Goal: Find specific page/section: Find specific page/section

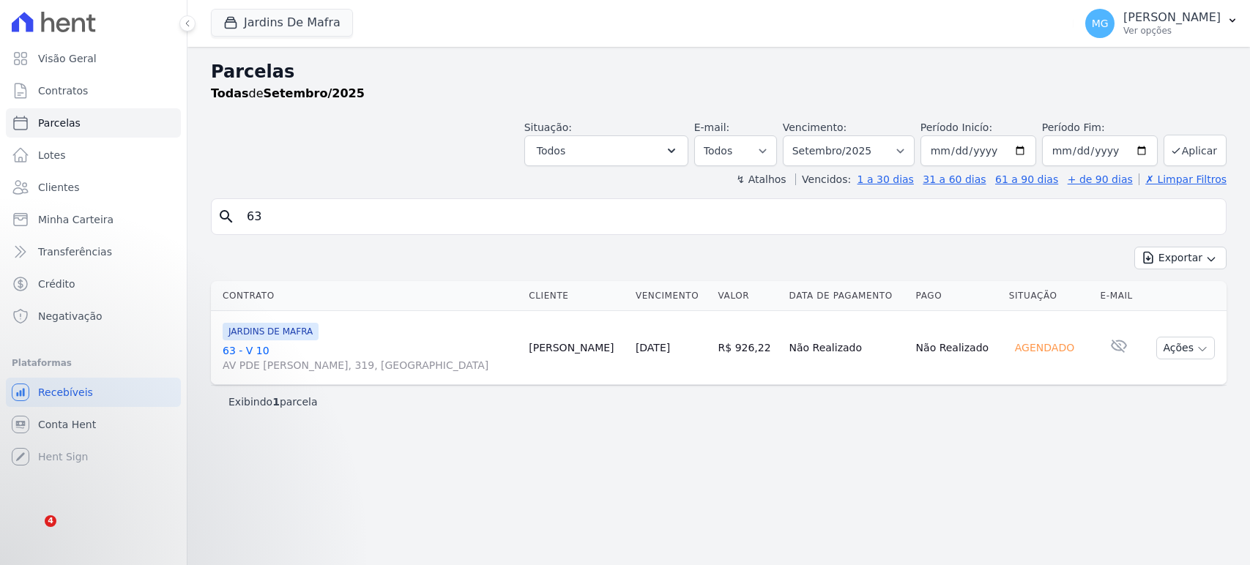
select select
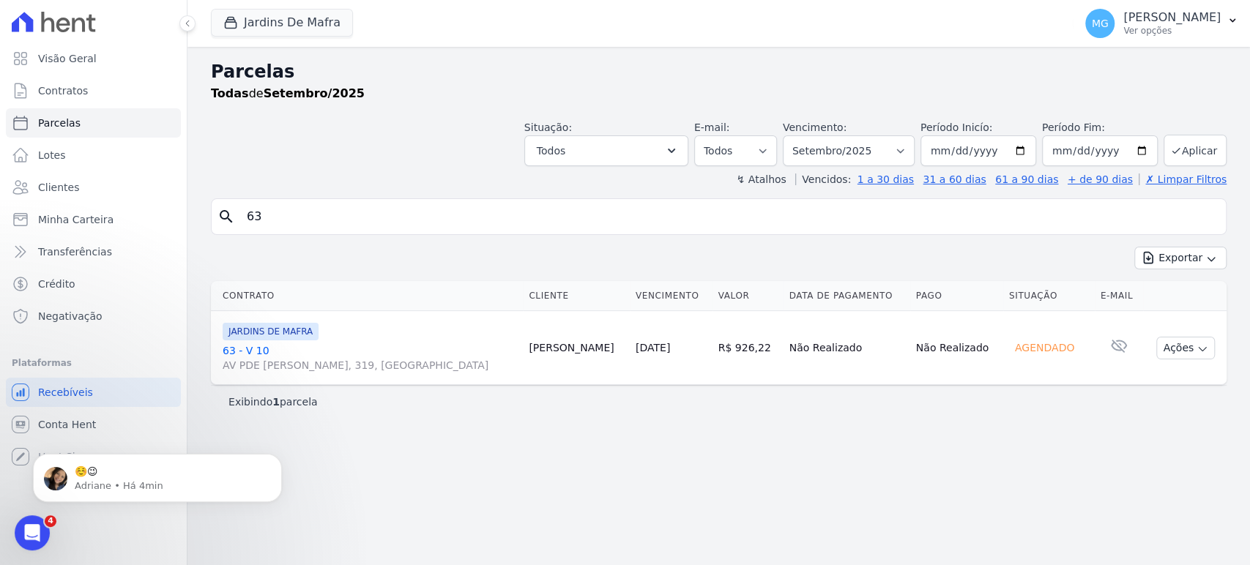
click at [61, 33] on div at bounding box center [93, 22] width 175 height 44
click at [53, 22] on icon at bounding box center [47, 22] width 13 height 21
click at [44, 58] on span "Visão Geral" at bounding box center [67, 58] width 59 height 15
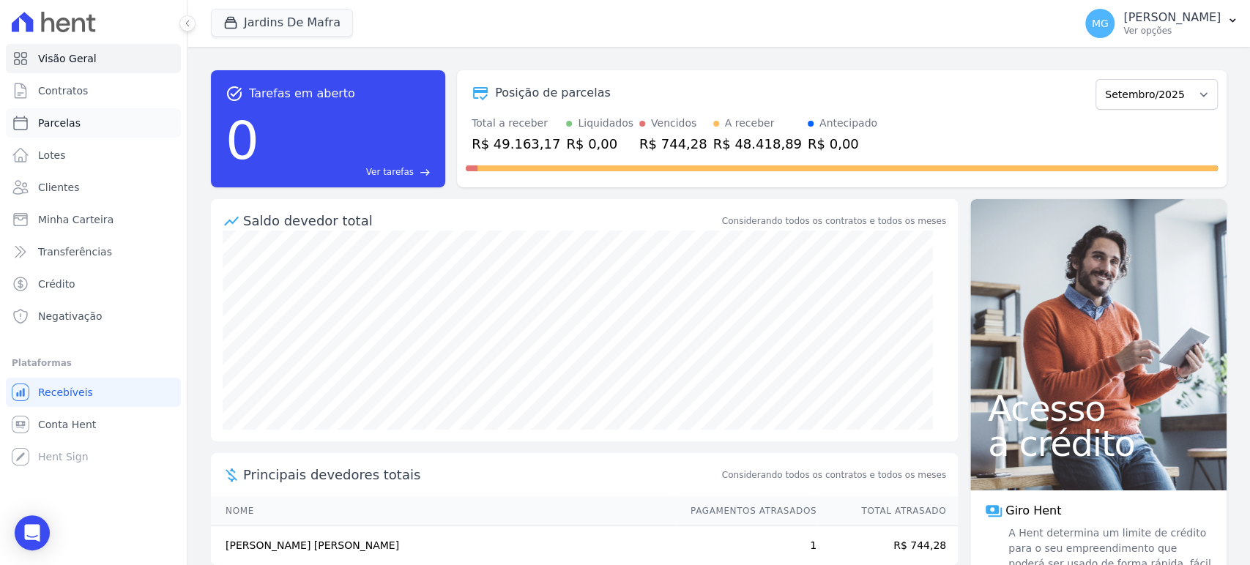
click at [52, 123] on span "Parcelas" at bounding box center [59, 123] width 42 height 15
select select
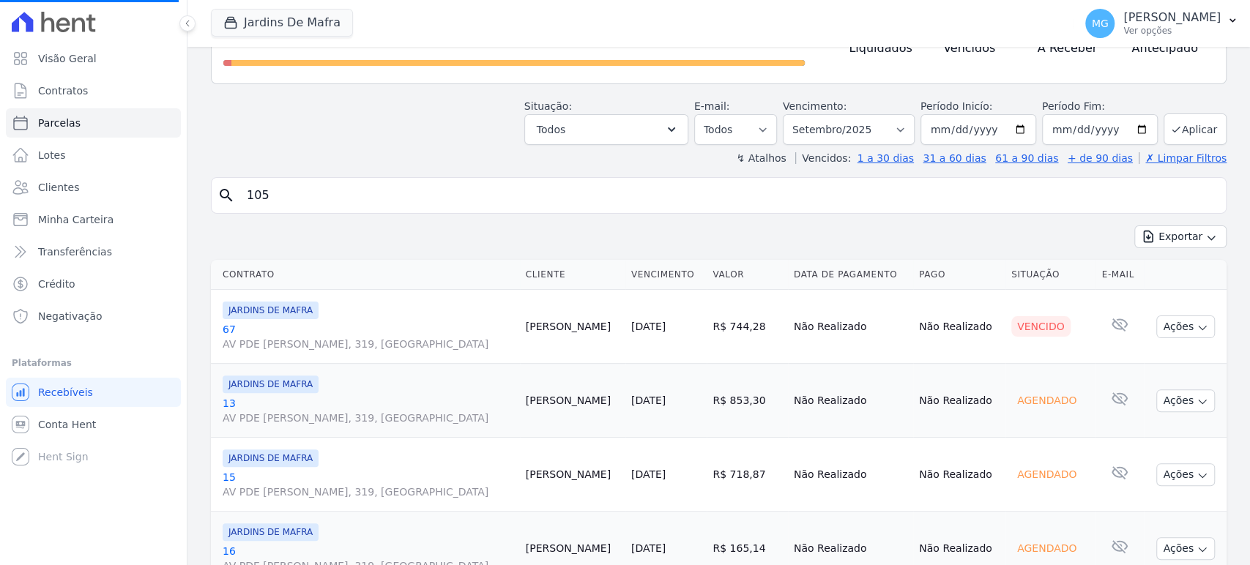
scroll to position [53, 0]
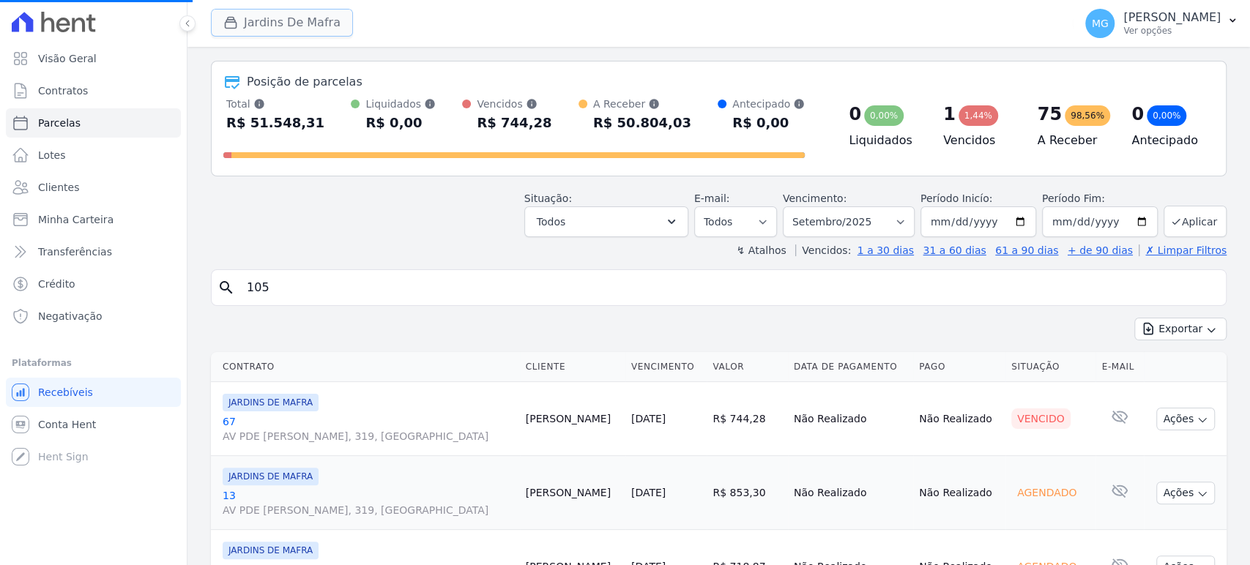
click at [293, 19] on button "Jardins De Mafra" at bounding box center [282, 23] width 142 height 28
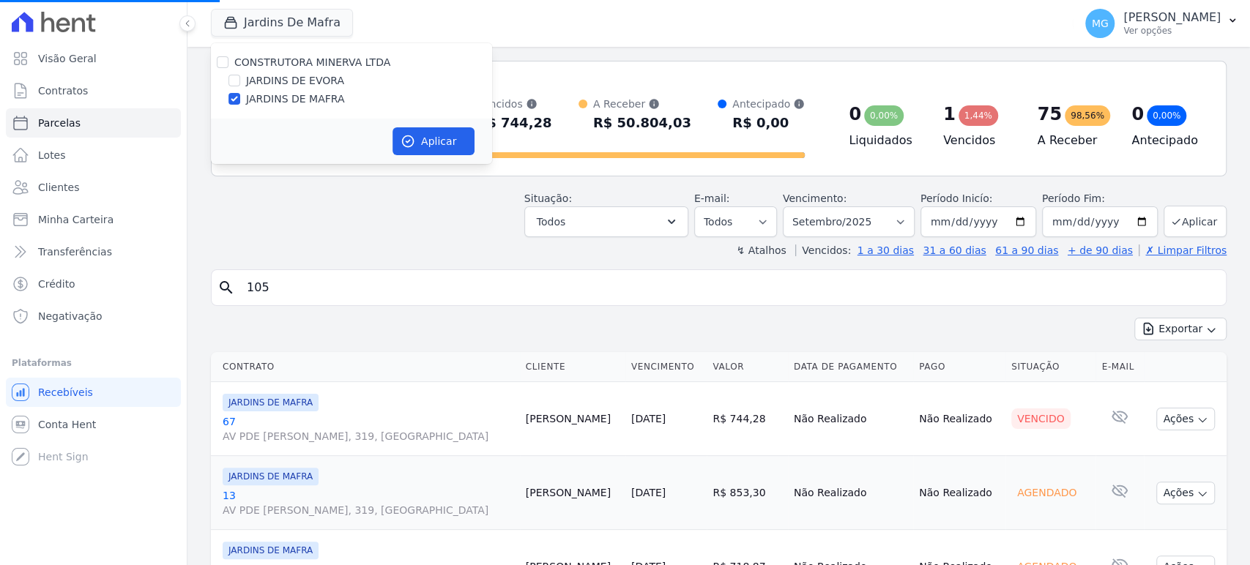
click at [220, 53] on div "CONSTRUTORA [PERSON_NAME] LTDA JARDINS DE [GEOGRAPHIC_DATA] JARDINS DE [GEOGRAP…" at bounding box center [351, 80] width 281 height 75
click at [221, 60] on input "CONSTRUTORA MINERVA LTDA" at bounding box center [223, 62] width 12 height 12
checkbox input "true"
click at [435, 143] on button "Aplicar" at bounding box center [434, 141] width 82 height 28
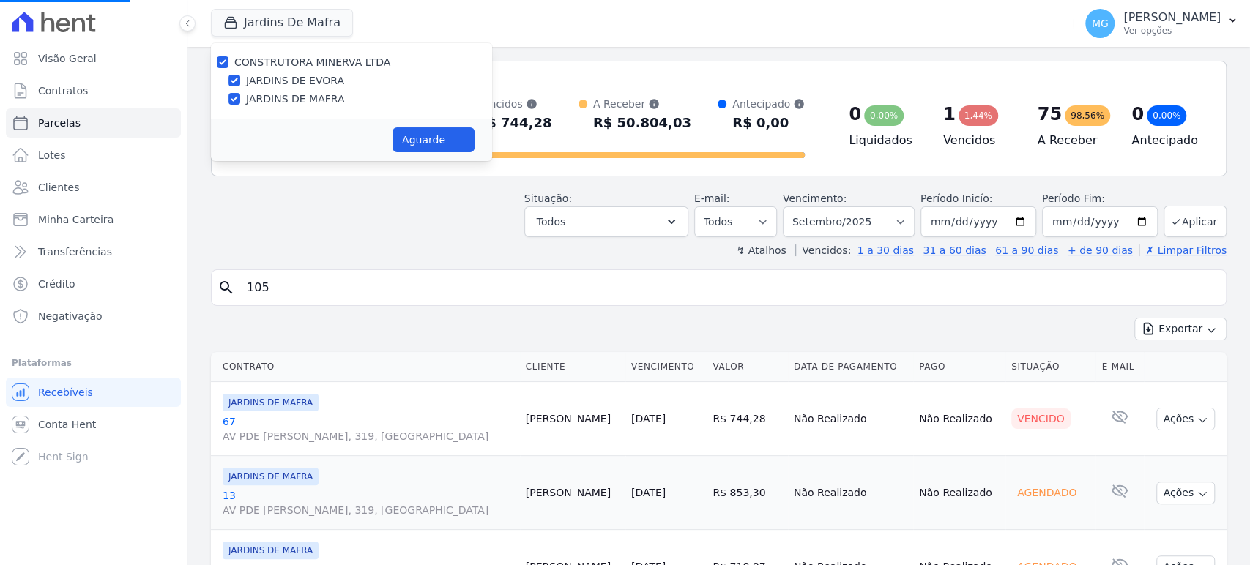
select select
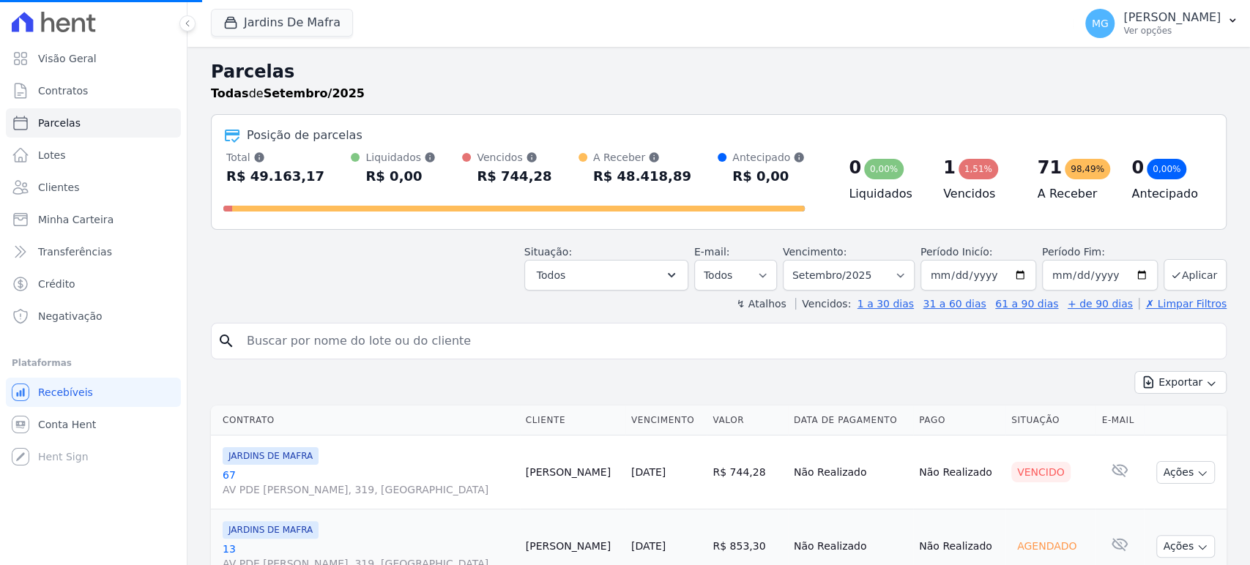
select select
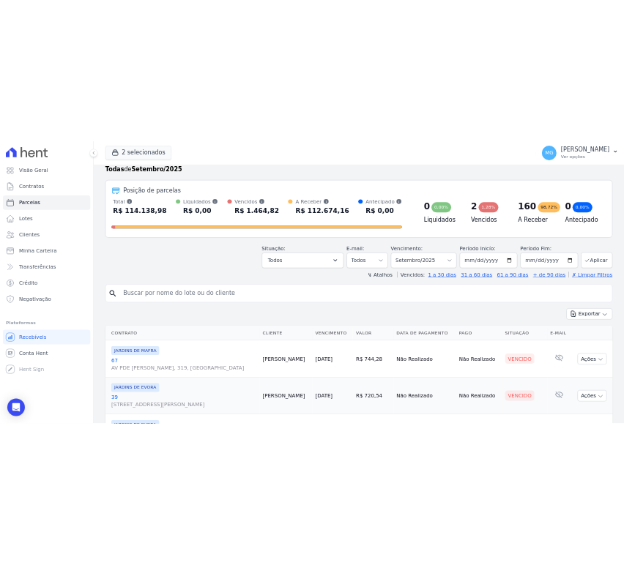
scroll to position [0, 0]
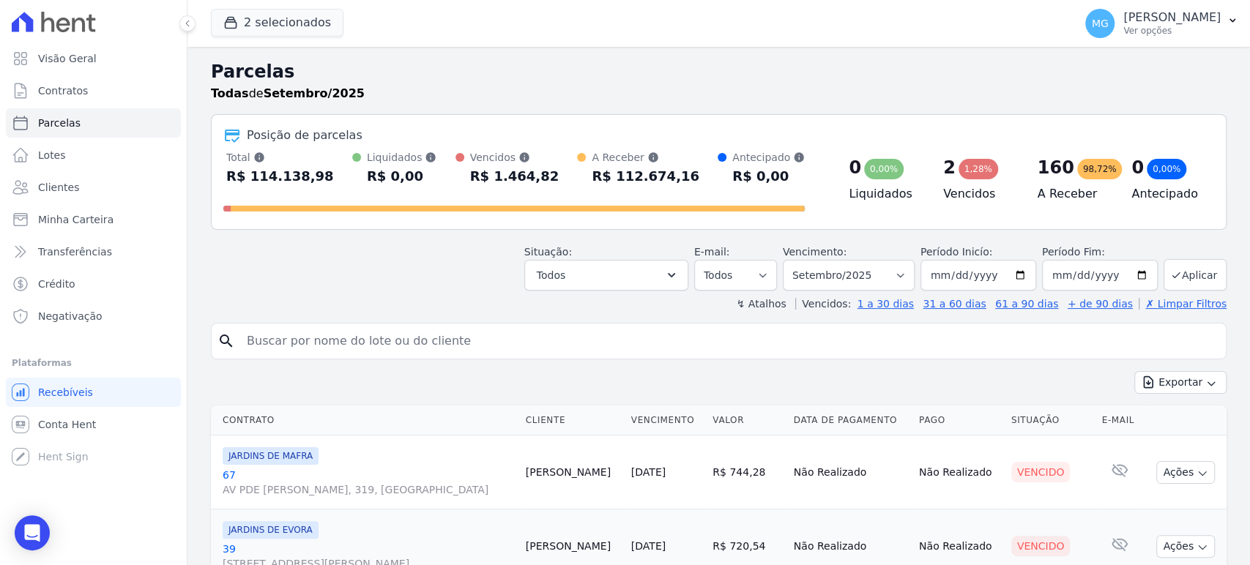
click at [425, 107] on div "Parcelas Todas de Setembro/2025" at bounding box center [719, 87] width 1016 height 56
drag, startPoint x: 598, startPoint y: 101, endPoint x: 473, endPoint y: 100, distance: 125.2
click at [598, 100] on div "Todas de Setembro/2025" at bounding box center [719, 94] width 1016 height 18
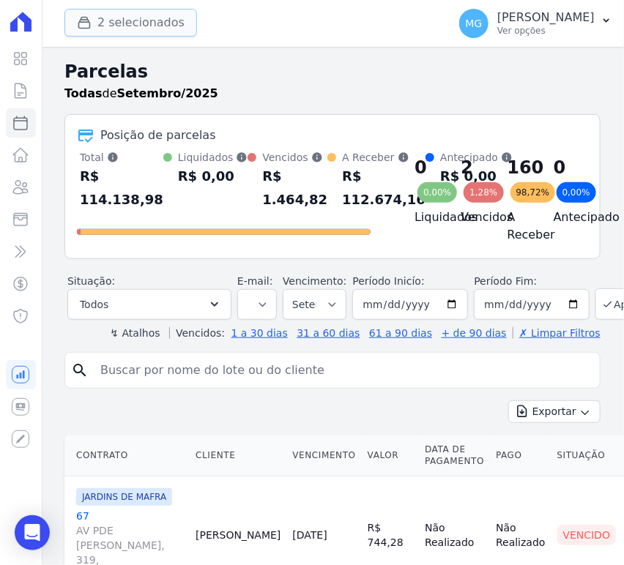
click at [86, 18] on icon "button" at bounding box center [84, 23] width 11 height 11
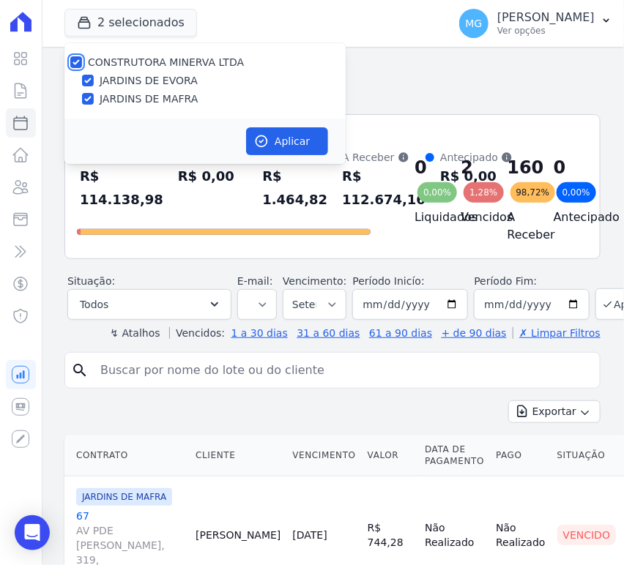
click at [77, 67] on input "CONSTRUTORA MINERVA LTDA" at bounding box center [76, 62] width 12 height 12
checkbox input "false"
click at [89, 81] on input "JARDINS DE EVORA" at bounding box center [88, 81] width 12 height 12
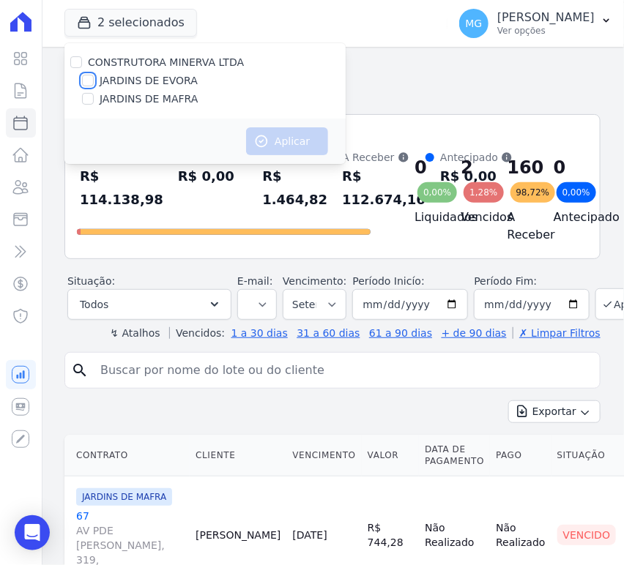
checkbox input "true"
click at [287, 140] on button "Aplicar" at bounding box center [287, 141] width 82 height 28
select select
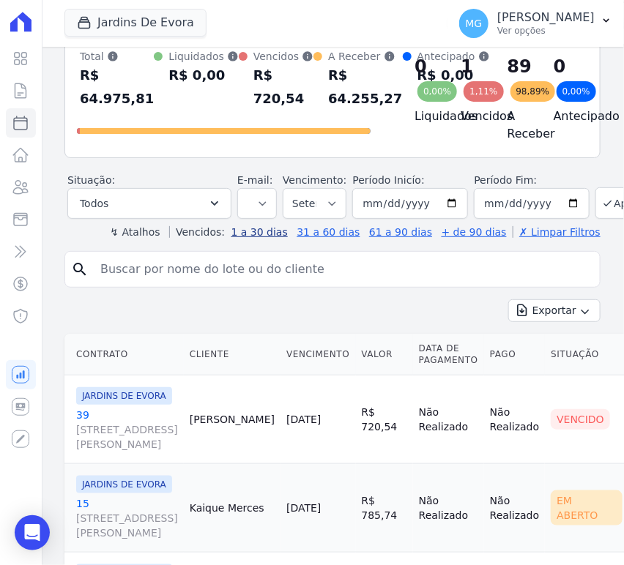
scroll to position [108, 0]
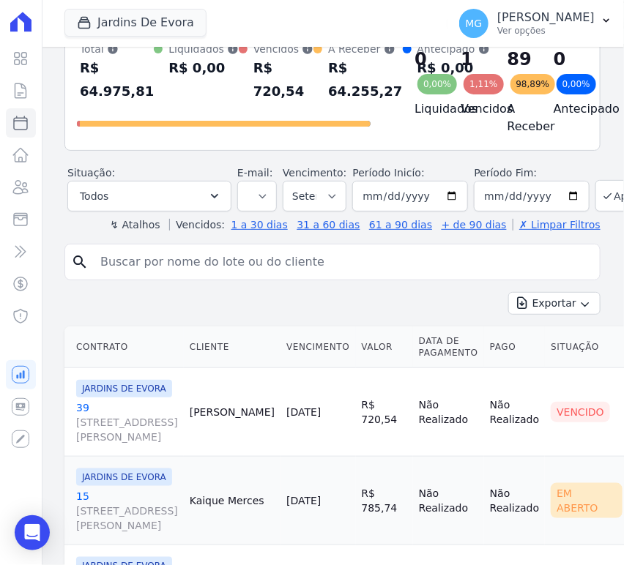
click at [221, 272] on input "search" at bounding box center [343, 262] width 502 height 29
type input "16"
select select
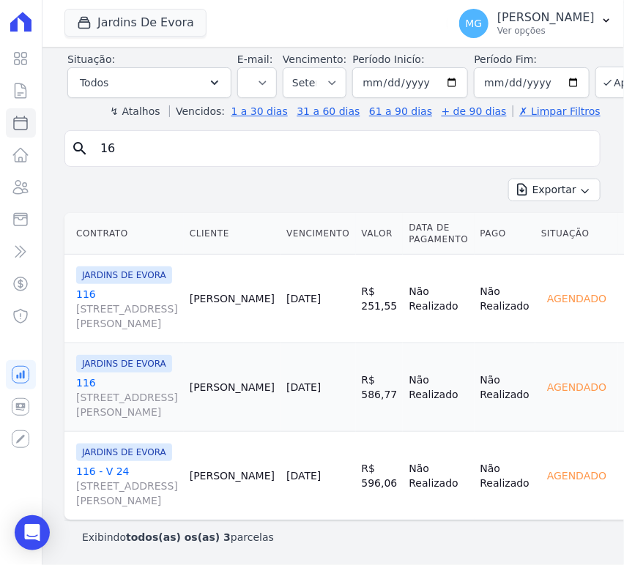
scroll to position [7, 0]
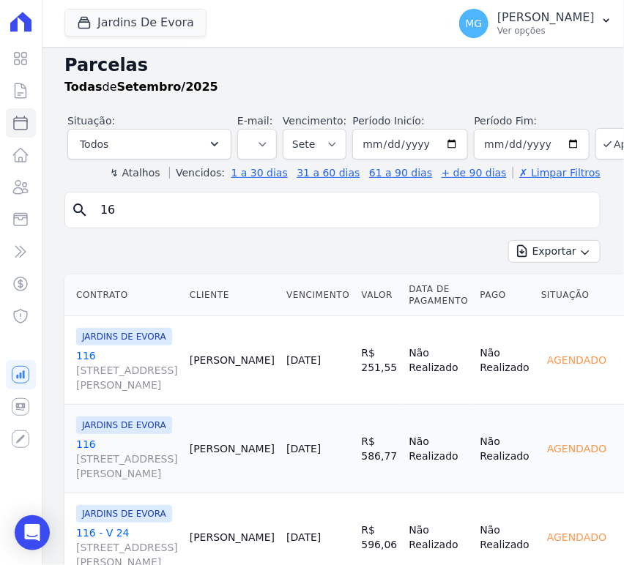
click at [170, 209] on input "16" at bounding box center [343, 210] width 502 height 29
type input "29"
select select
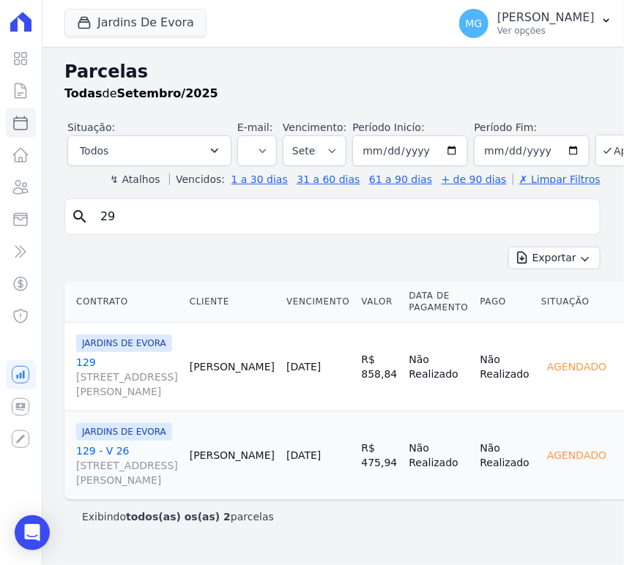
scroll to position [33, 0]
click at [169, 202] on input "29" at bounding box center [343, 216] width 502 height 29
type input "36"
select select
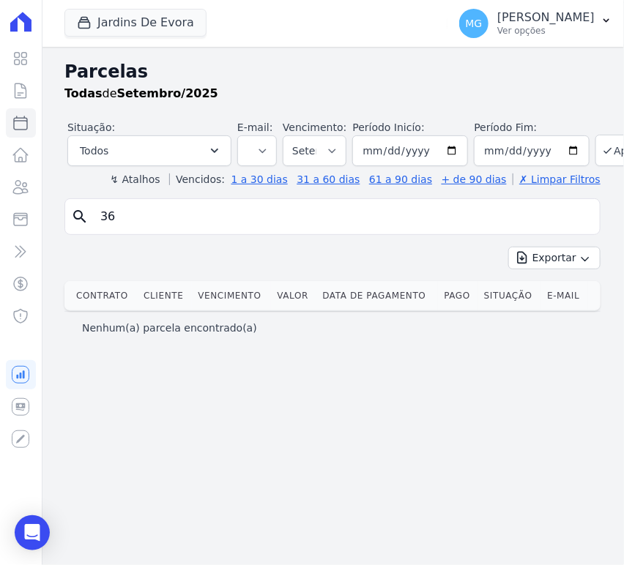
click at [253, 215] on input "36" at bounding box center [343, 216] width 502 height 29
type input "71"
select select
click at [270, 219] on input "71" at bounding box center [343, 216] width 502 height 29
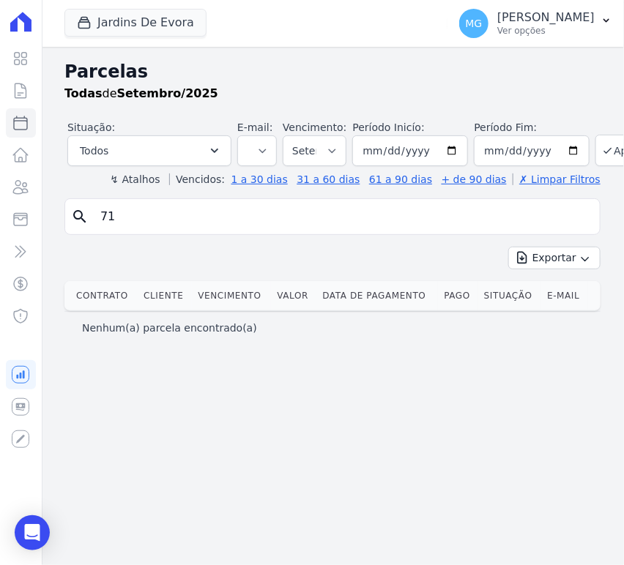
click at [270, 219] on input "71" at bounding box center [343, 216] width 502 height 29
type input "95"
select select
click at [24, 78] on link "Contratos" at bounding box center [21, 90] width 30 height 29
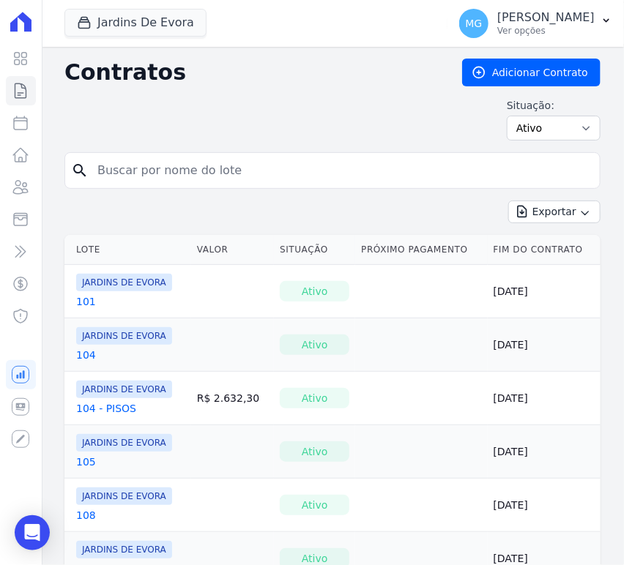
click at [141, 160] on input "search" at bounding box center [341, 170] width 505 height 29
type input "16"
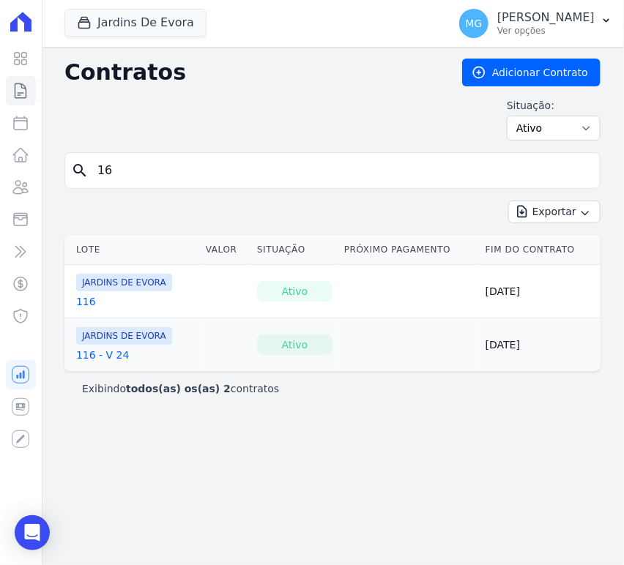
click at [141, 163] on input "16" at bounding box center [341, 170] width 505 height 29
type input "29"
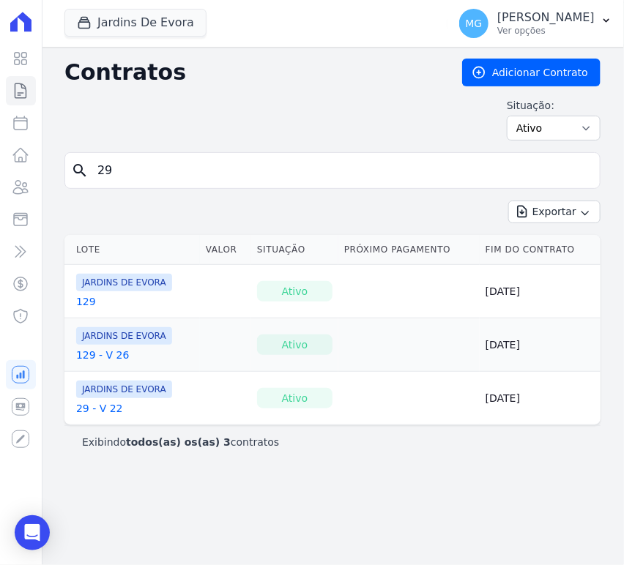
click at [144, 169] on input "29" at bounding box center [341, 170] width 505 height 29
click at [242, 172] on input "29" at bounding box center [341, 170] width 505 height 29
type input "36"
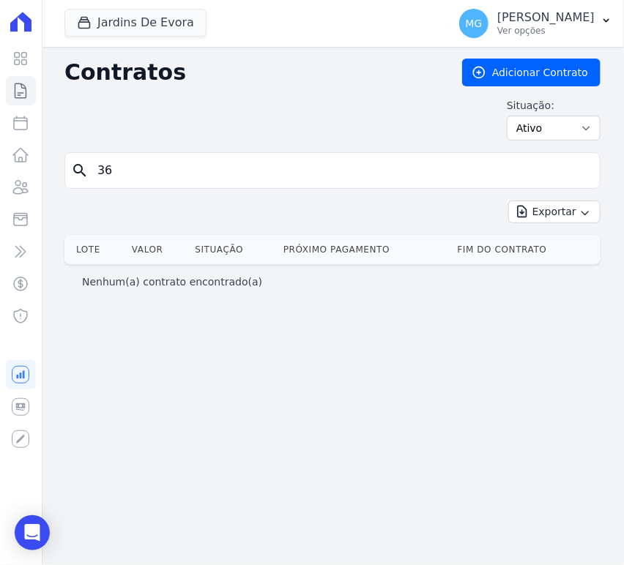
click at [238, 175] on input "36" at bounding box center [341, 170] width 505 height 29
type input "71"
click at [257, 174] on input "71" at bounding box center [341, 170] width 505 height 29
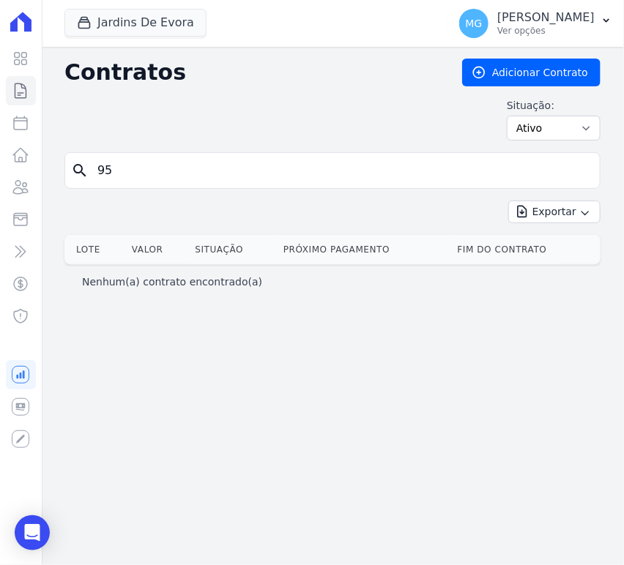
type input "95"
click at [151, 171] on input "95" at bounding box center [341, 170] width 505 height 29
type input "36"
click at [152, 171] on input "36" at bounding box center [341, 170] width 505 height 29
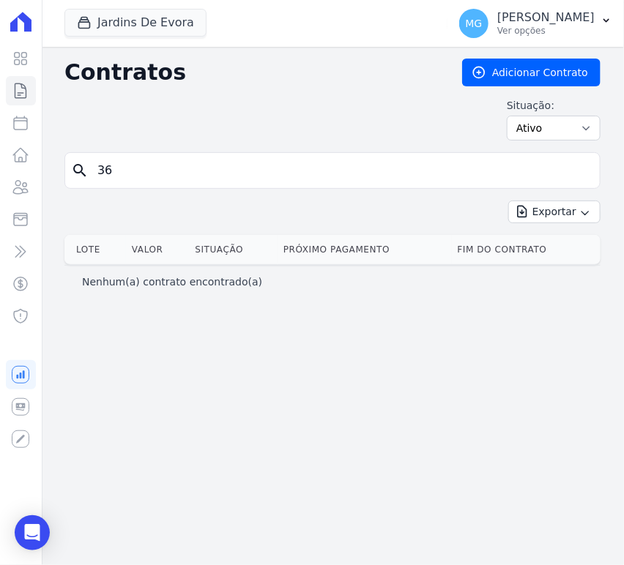
click at [152, 171] on input "36" at bounding box center [341, 170] width 505 height 29
type input "29"
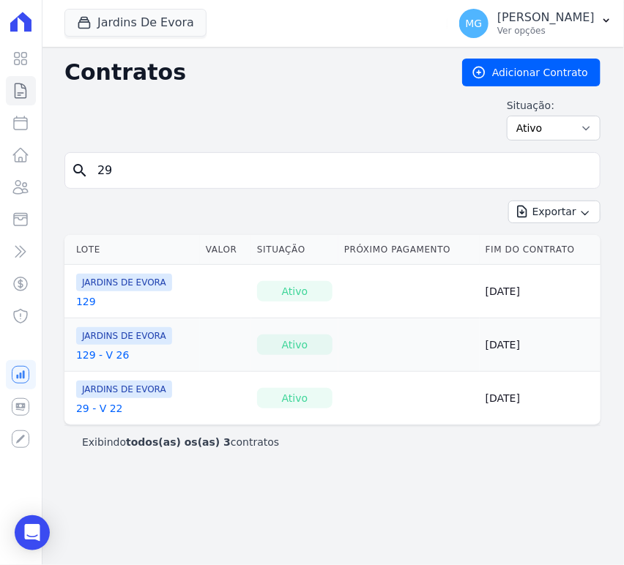
click at [98, 409] on link "29 - V 22" at bounding box center [99, 408] width 47 height 15
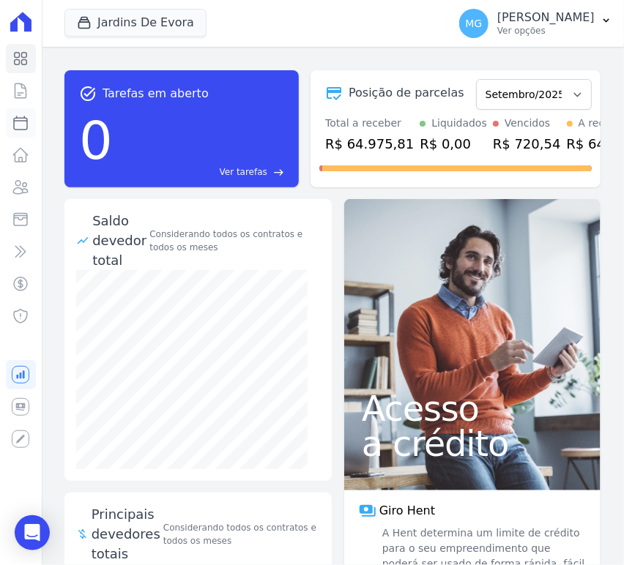
click at [26, 124] on icon at bounding box center [21, 123] width 18 height 18
select select
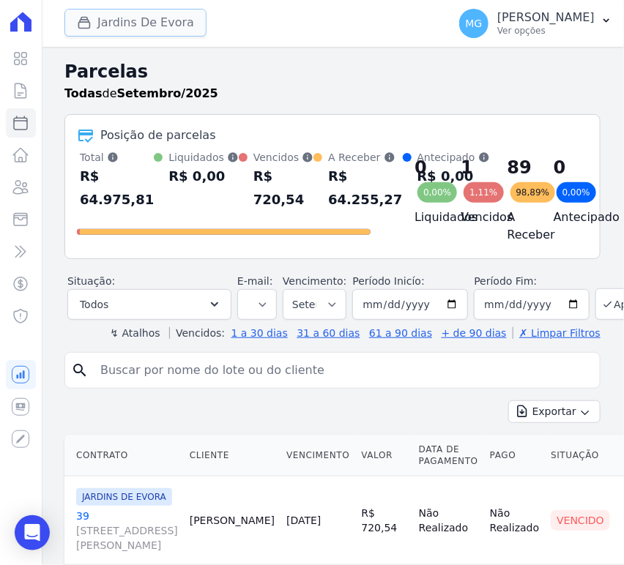
click at [166, 10] on button "Jardins De Evora" at bounding box center [135, 23] width 142 height 28
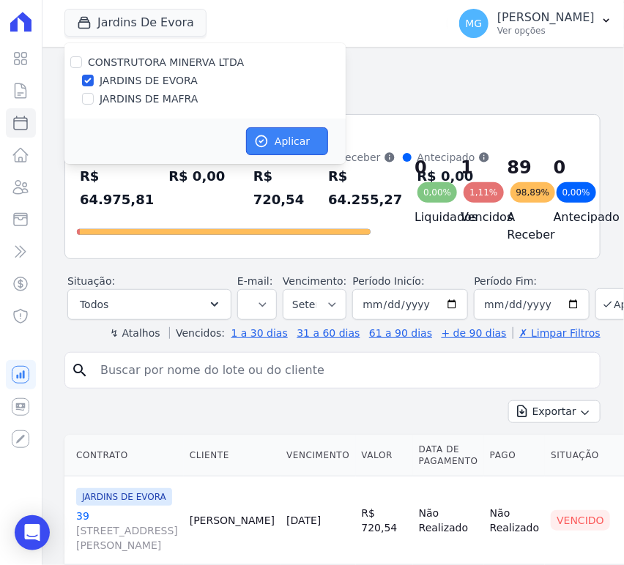
click at [281, 144] on button "Aplicar" at bounding box center [287, 141] width 82 height 28
select select
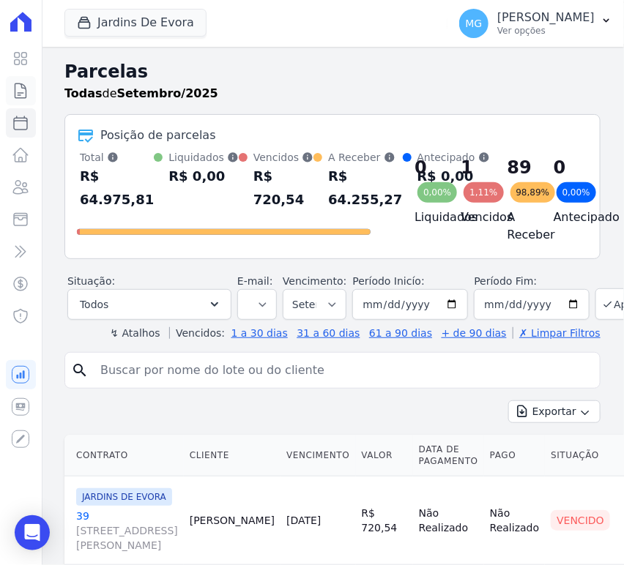
click at [19, 89] on icon at bounding box center [21, 91] width 18 height 18
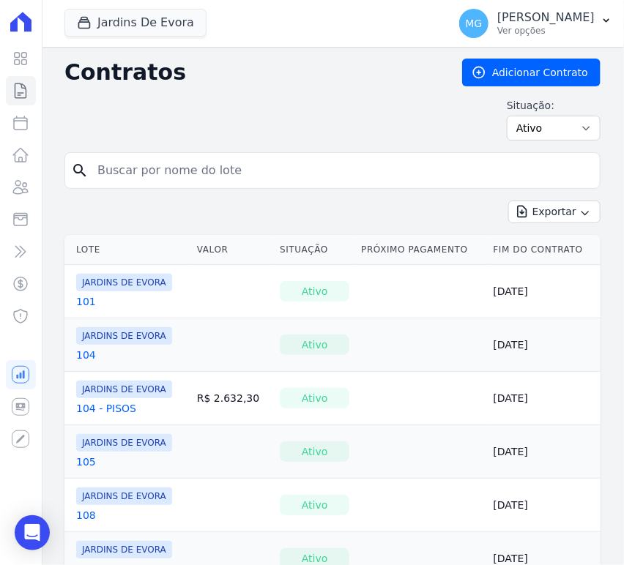
click at [257, 180] on input "search" at bounding box center [341, 170] width 505 height 29
type input "29"
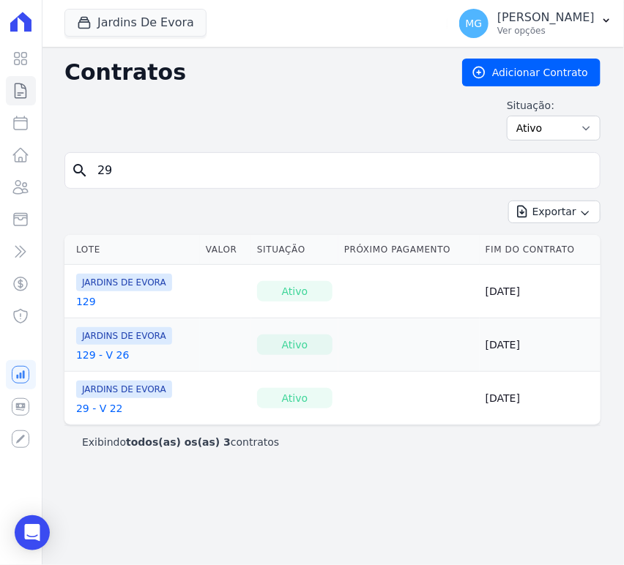
click at [111, 413] on link "29 - V 22" at bounding box center [99, 408] width 47 height 15
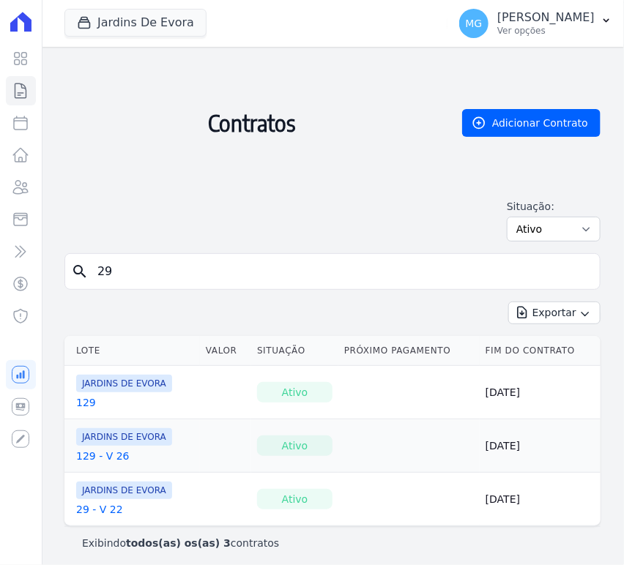
click at [81, 405] on link "129" at bounding box center [86, 402] width 20 height 15
click at [182, 259] on input "29" at bounding box center [341, 271] width 505 height 29
type input "16"
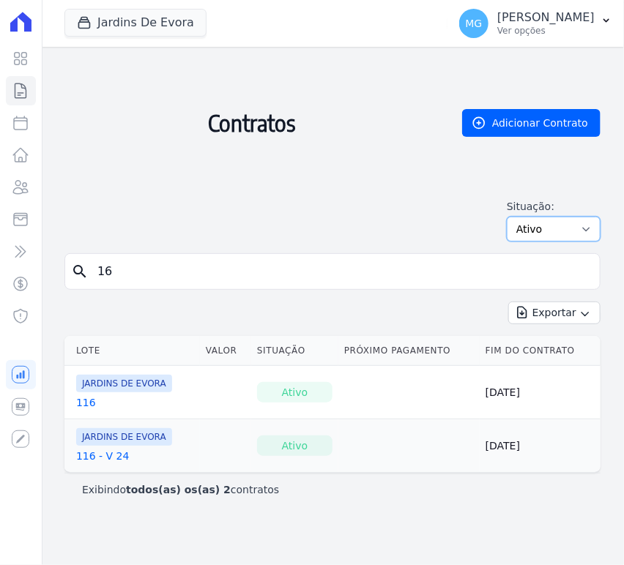
click at [556, 229] on select "Ativo Todos Pausado Distratado Rascunho Expirado Encerrado" at bounding box center [554, 229] width 94 height 25
select select "all"
click at [513, 217] on select "Ativo Todos Pausado Distratado Rascunho Expirado Encerrado" at bounding box center [554, 229] width 94 height 25
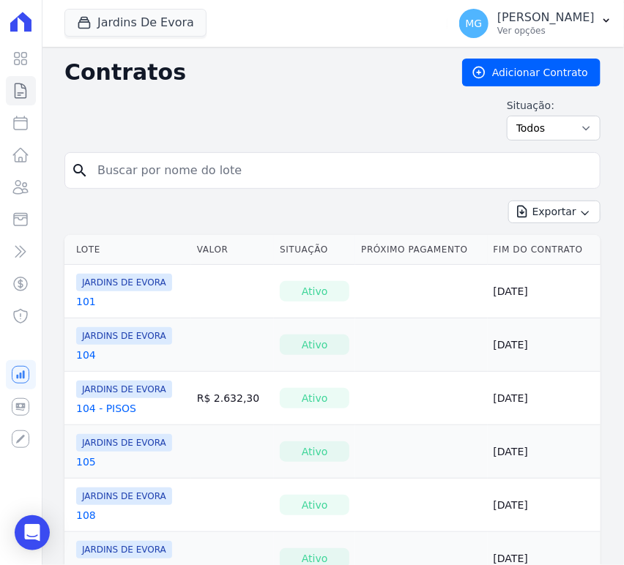
click at [316, 184] on input "search" at bounding box center [341, 170] width 505 height 29
type input "16"
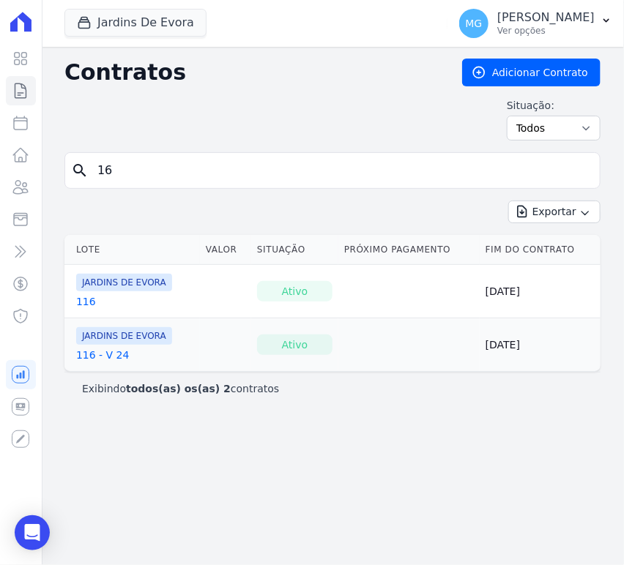
click at [316, 183] on input "16" at bounding box center [341, 170] width 505 height 29
type input "29"
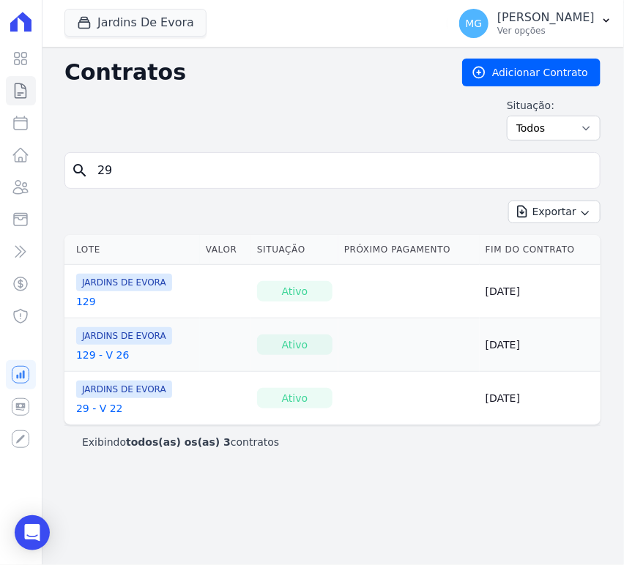
click at [212, 157] on input "29" at bounding box center [341, 170] width 505 height 29
click at [211, 160] on input "29" at bounding box center [341, 170] width 505 height 29
type input "36"
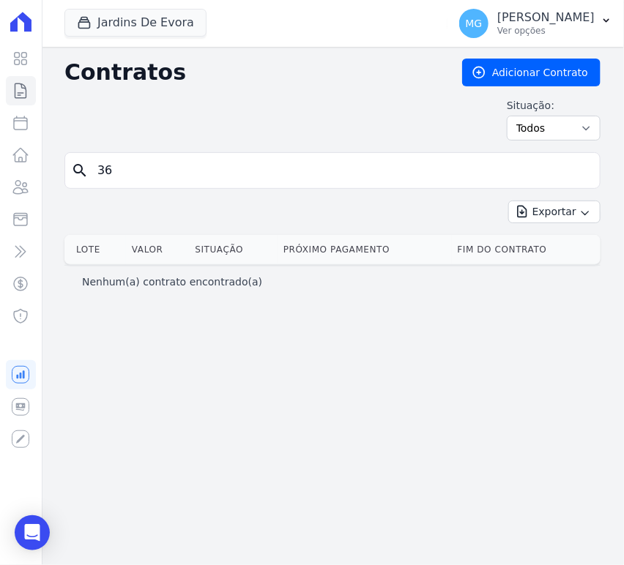
click at [275, 169] on input "36" at bounding box center [341, 170] width 505 height 29
type input "71"
click at [272, 174] on input "71" at bounding box center [341, 170] width 505 height 29
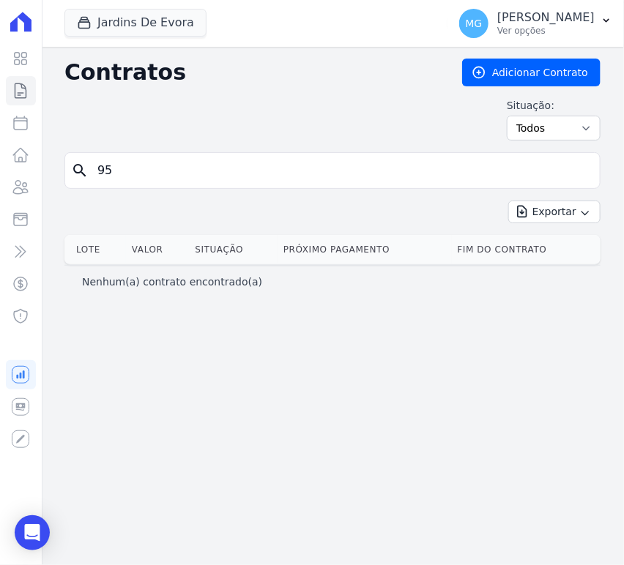
type input "95"
click at [308, 59] on h2 "Contratos" at bounding box center [251, 72] width 374 height 26
click at [16, 123] on icon at bounding box center [21, 123] width 18 height 18
select select
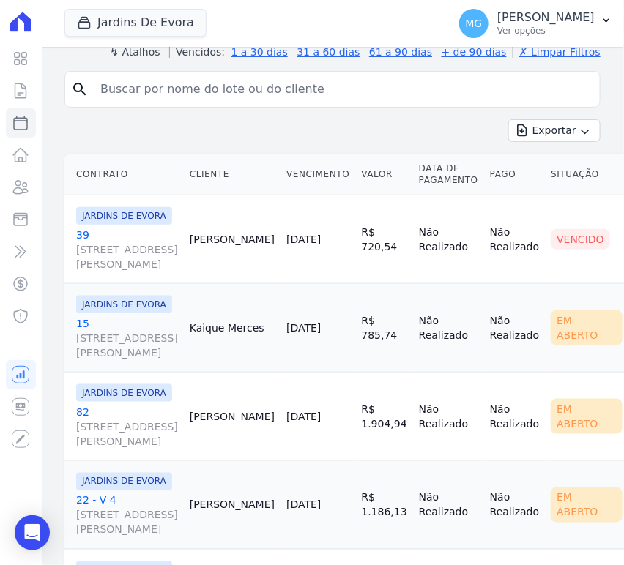
scroll to position [271, 0]
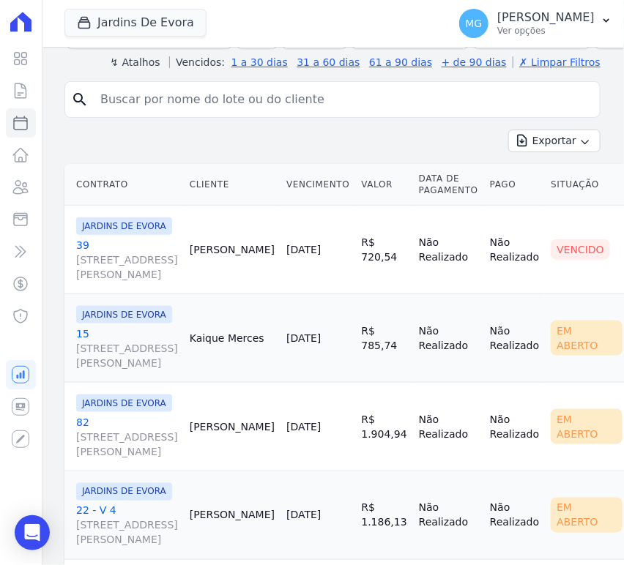
click at [133, 104] on input "search" at bounding box center [343, 99] width 502 height 29
type input "29"
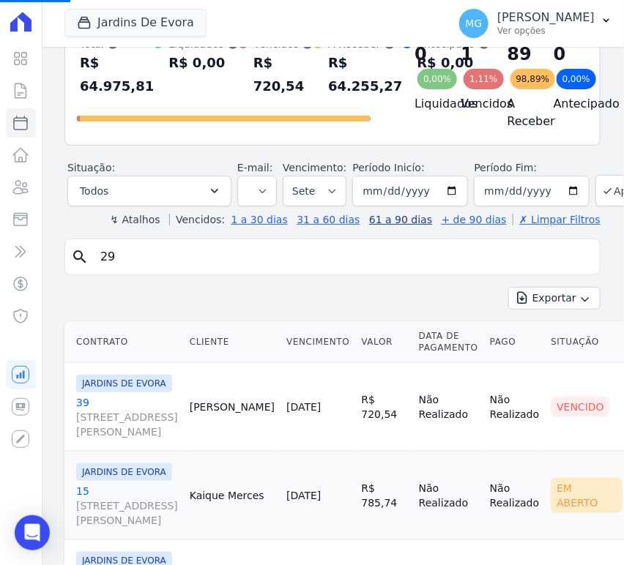
scroll to position [108, 0]
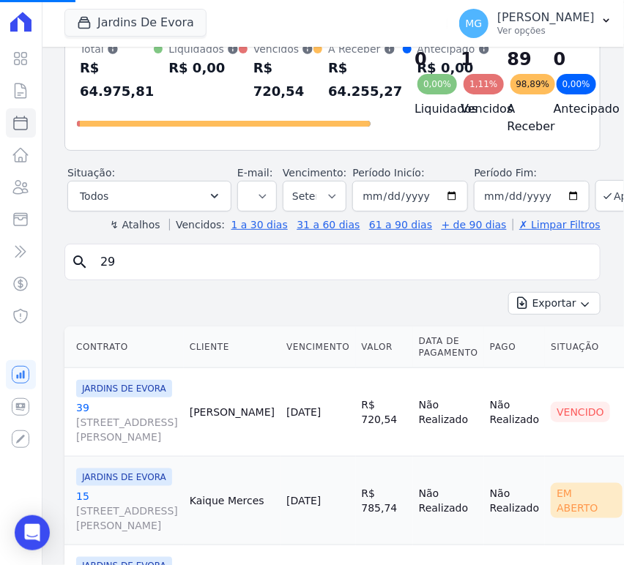
select select
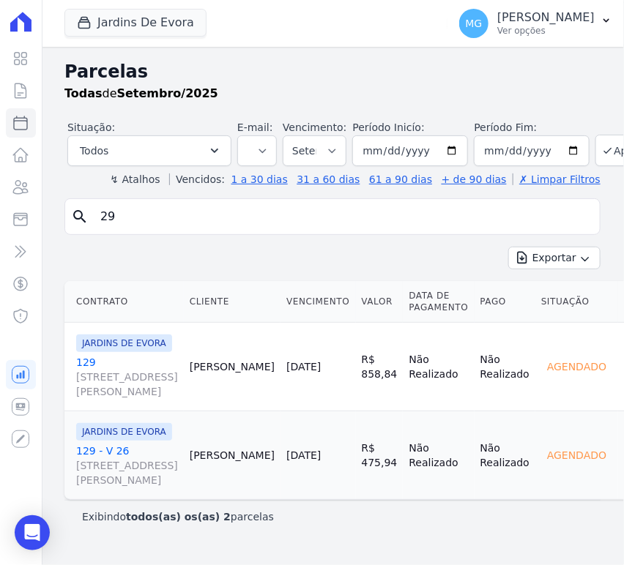
scroll to position [33, 0]
click at [409, 202] on input "29" at bounding box center [343, 216] width 502 height 29
click at [463, 247] on div "Exportar Exportar PDF Exportar CSV" at bounding box center [332, 264] width 536 height 34
click at [389, 209] on div "search Exportar Exportar PDF Exportar CSV Contrato Cliente Vencimento Valor Dat…" at bounding box center [332, 365] width 536 height 335
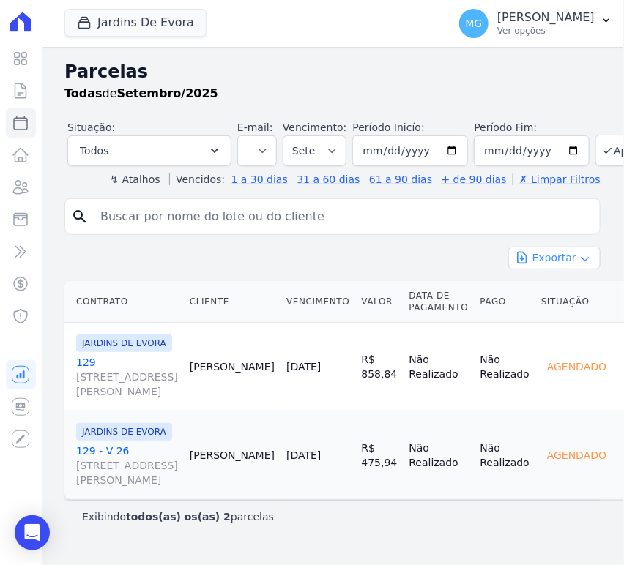
click at [559, 247] on button "Exportar" at bounding box center [554, 258] width 92 height 23
click at [551, 311] on span "Exportar CSV" at bounding box center [553, 318] width 78 height 15
click at [368, 247] on div "Exportar Exportar PDF Exportar CSV" at bounding box center [332, 264] width 536 height 34
click at [595, 149] on button "Aplicar" at bounding box center [626, 150] width 63 height 31
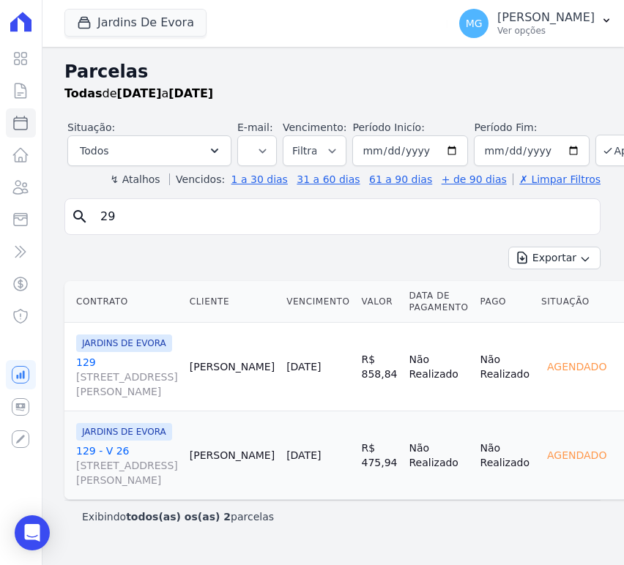
select select
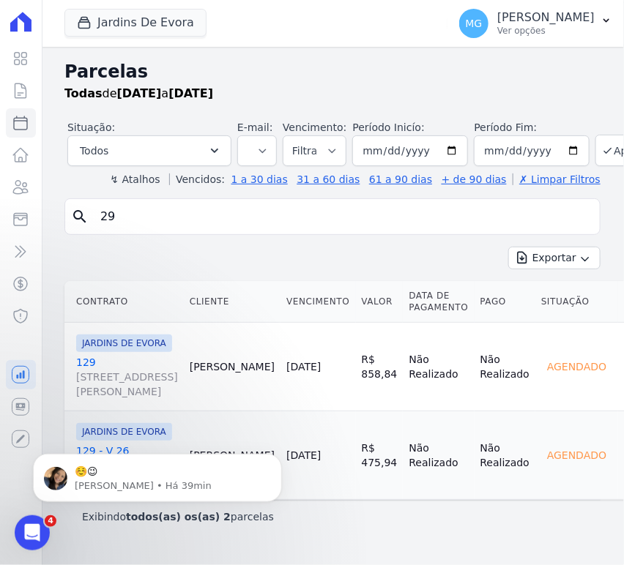
click at [136, 212] on input "29" at bounding box center [343, 216] width 502 height 29
click at [29, 123] on link "Parcelas" at bounding box center [21, 122] width 30 height 29
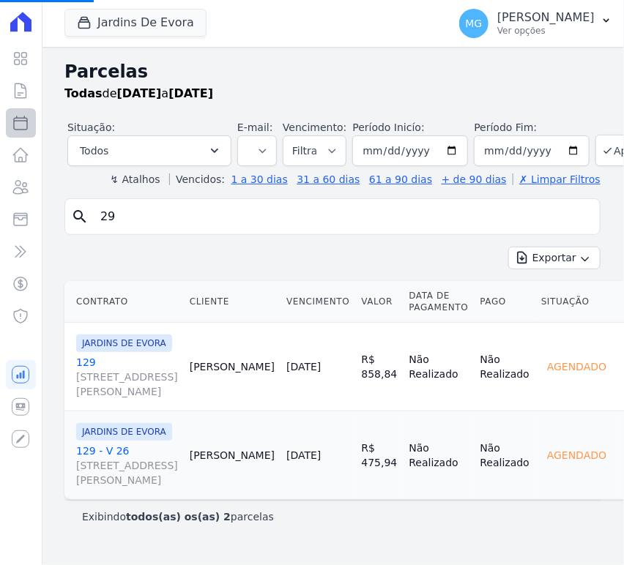
select select
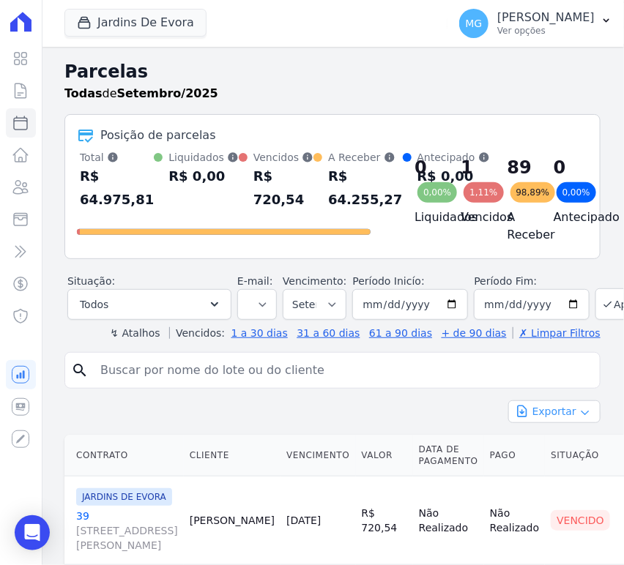
click at [557, 423] on button "Exportar" at bounding box center [554, 412] width 92 height 23
click at [558, 479] on span "Exportar CSV" at bounding box center [553, 471] width 78 height 15
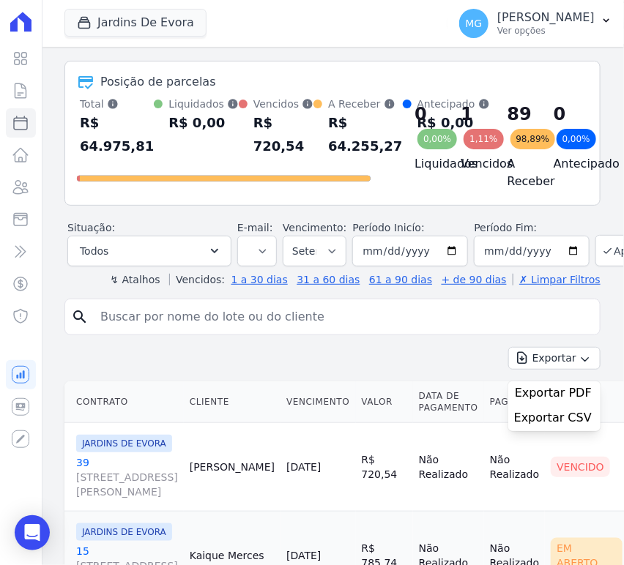
click at [145, 325] on input "search" at bounding box center [343, 316] width 502 height 29
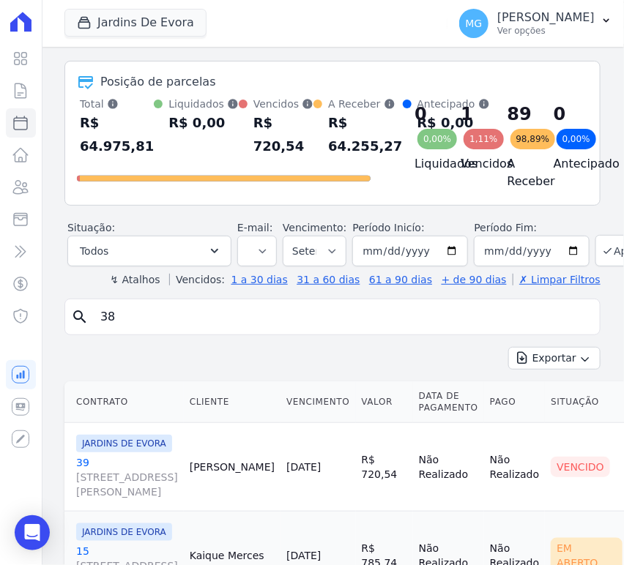
type input "38"
select select
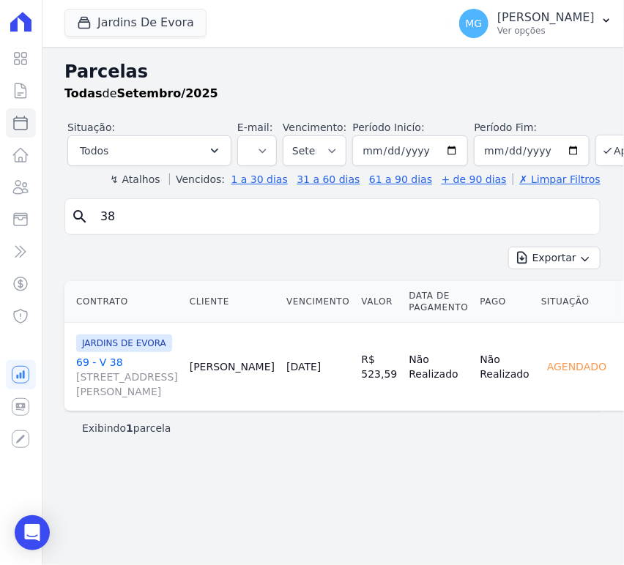
click at [182, 225] on input "38" at bounding box center [343, 216] width 502 height 29
click at [182, 224] on input "38" at bounding box center [343, 216] width 502 height 29
type input "48"
select select
click at [147, 215] on input "48" at bounding box center [343, 216] width 502 height 29
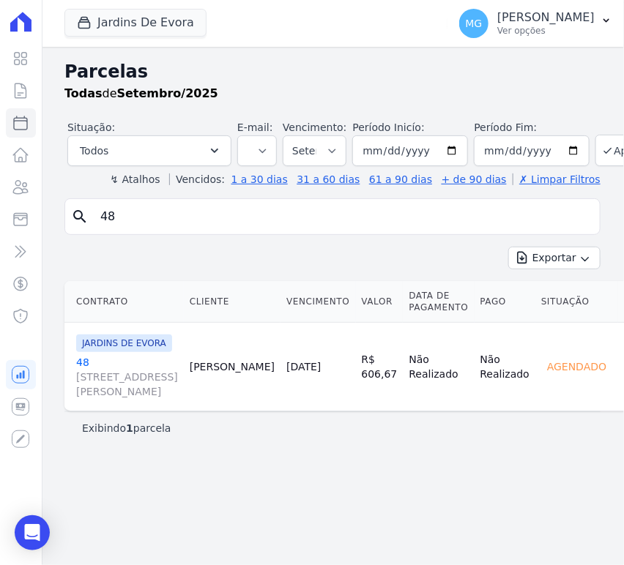
click at [147, 215] on input "48" at bounding box center [343, 216] width 502 height 29
type input "57"
select select
click at [223, 206] on input "57" at bounding box center [343, 216] width 502 height 29
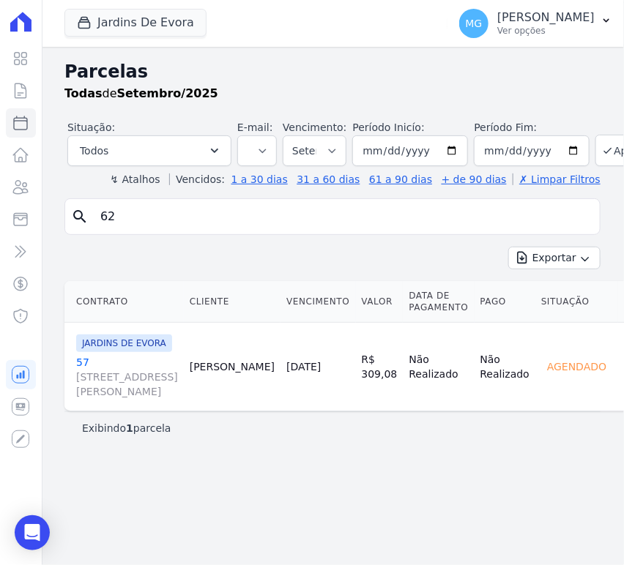
type input "62"
select select
click at [283, 215] on input "62" at bounding box center [343, 216] width 502 height 29
type input "75"
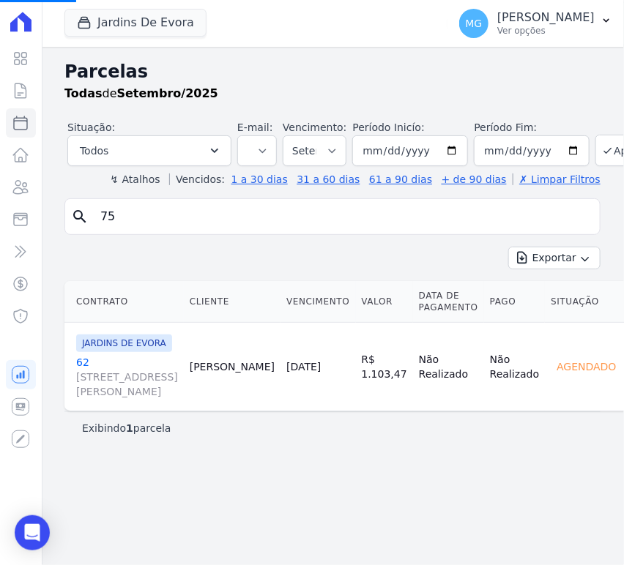
select select
click at [283, 215] on input "75" at bounding box center [343, 216] width 502 height 29
type input "25"
select select
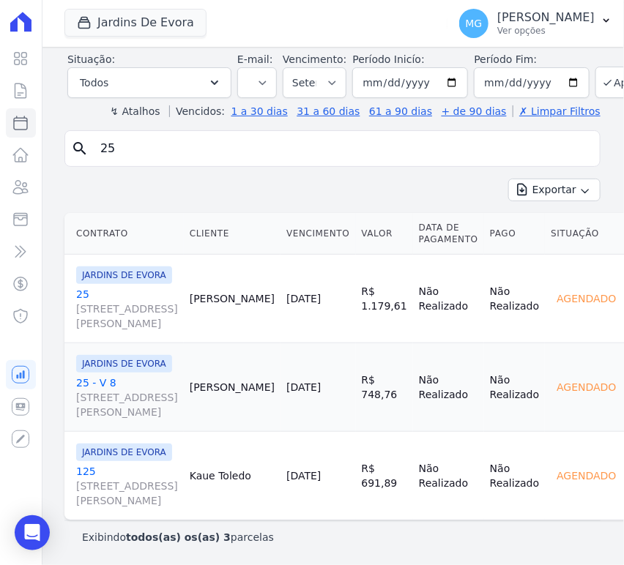
scroll to position [108, 0]
click at [261, 134] on input "25" at bounding box center [343, 148] width 502 height 29
type input "35"
select select
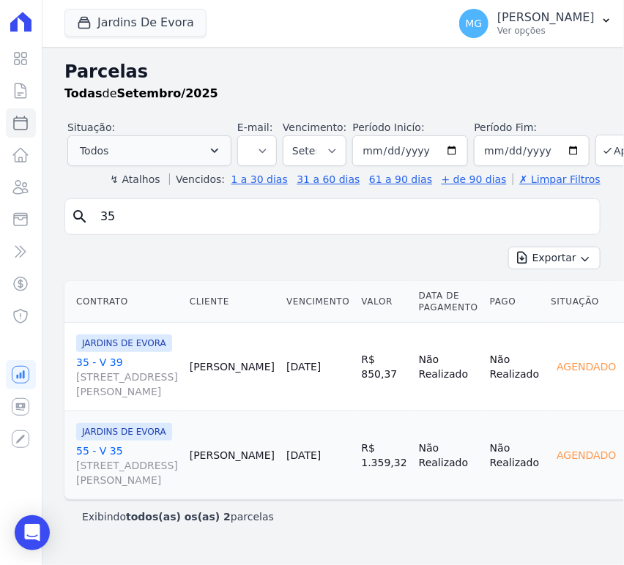
scroll to position [33, 0]
click at [160, 202] on input "35" at bounding box center [343, 216] width 502 height 29
type input "55"
select select
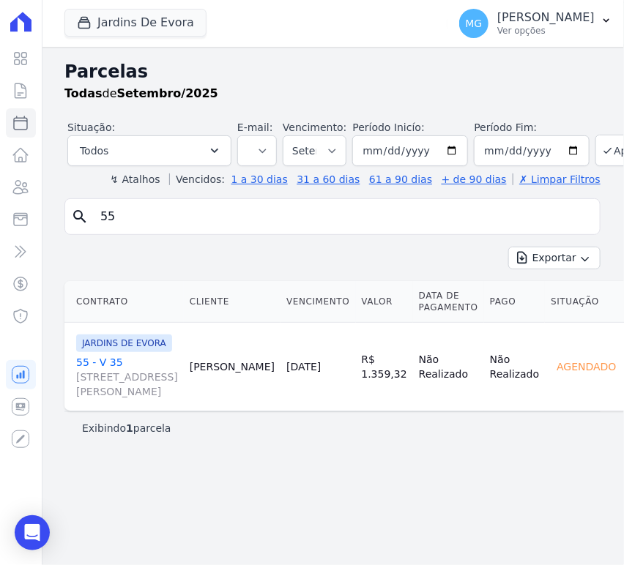
click at [268, 227] on input "55" at bounding box center [343, 216] width 502 height 29
type input "79"
select select
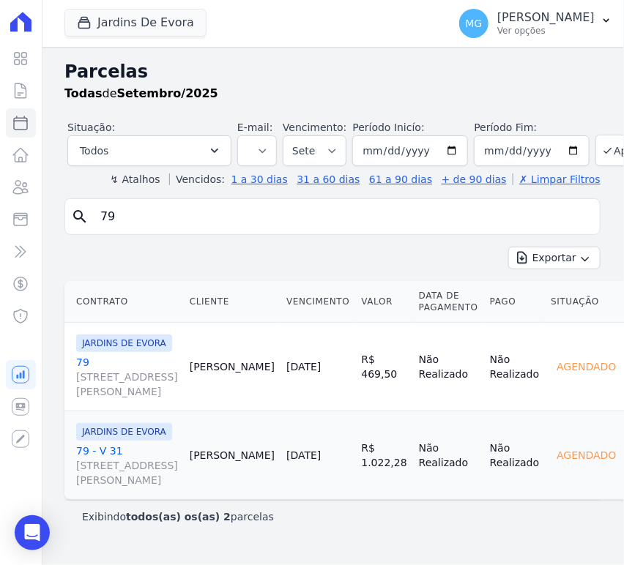
scroll to position [196, 0]
